Goal: Browse casually

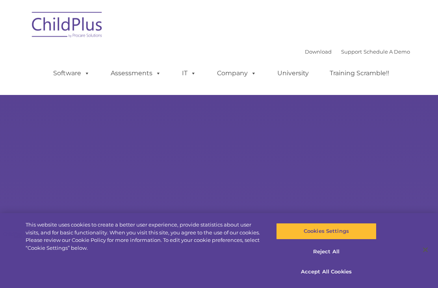
select select "MEDIUM"
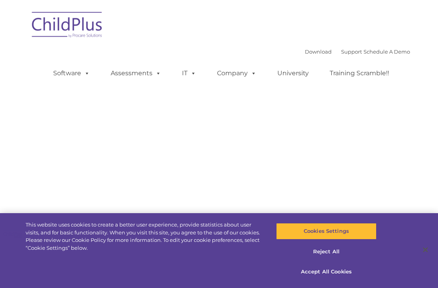
type input ""
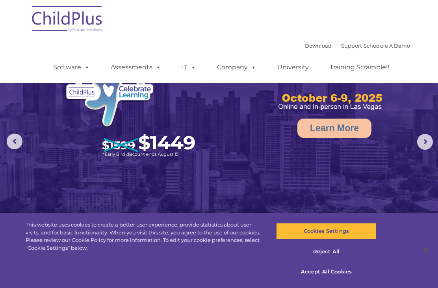
click at [14, 127] on img at bounding box center [219, 125] width 438 height 275
click at [8, 142] on rs-arrow at bounding box center [15, 141] width 16 height 16
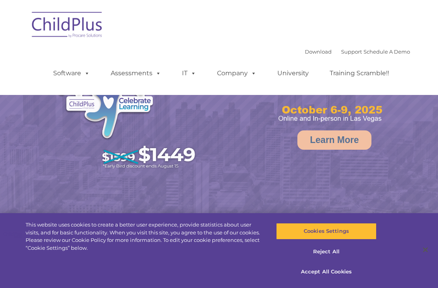
select select "MEDIUM"
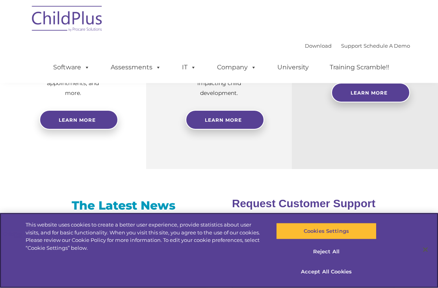
scroll to position [409, 0]
